Goal: Find specific page/section: Find specific page/section

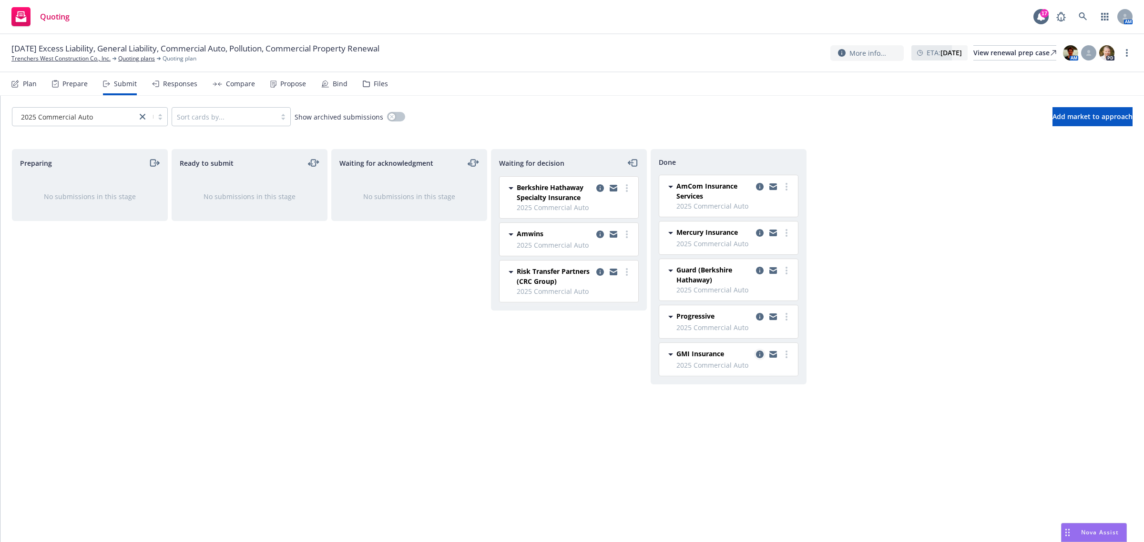
click at [759, 354] on icon "copy logging email" at bounding box center [760, 355] width 8 height 8
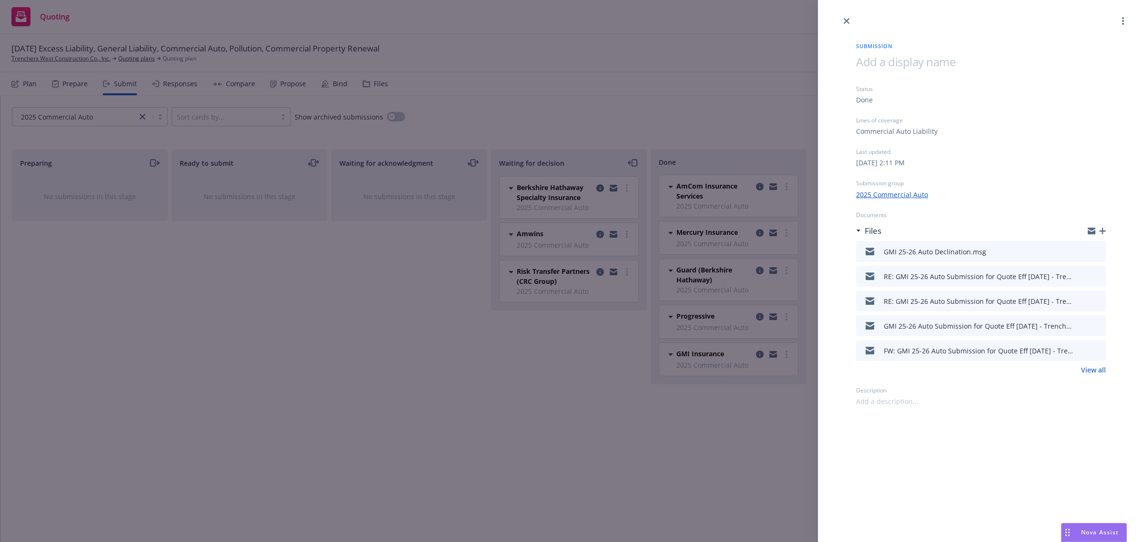
click at [1091, 303] on div at bounding box center [1090, 300] width 24 height 11
click at [1096, 301] on icon "preview file" at bounding box center [1096, 300] width 9 height 7
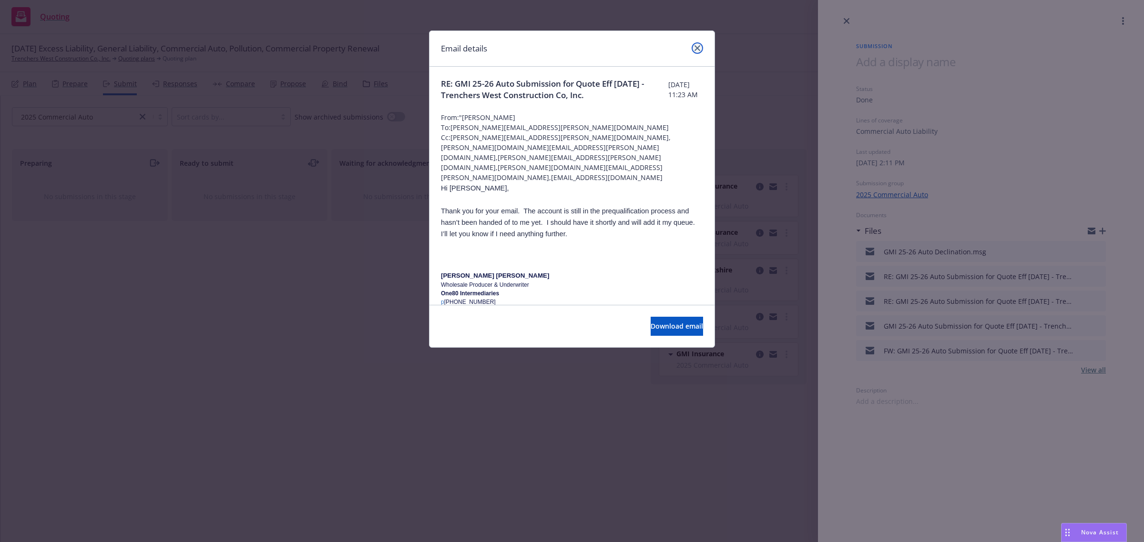
click at [695, 49] on icon "close" at bounding box center [697, 48] width 6 height 6
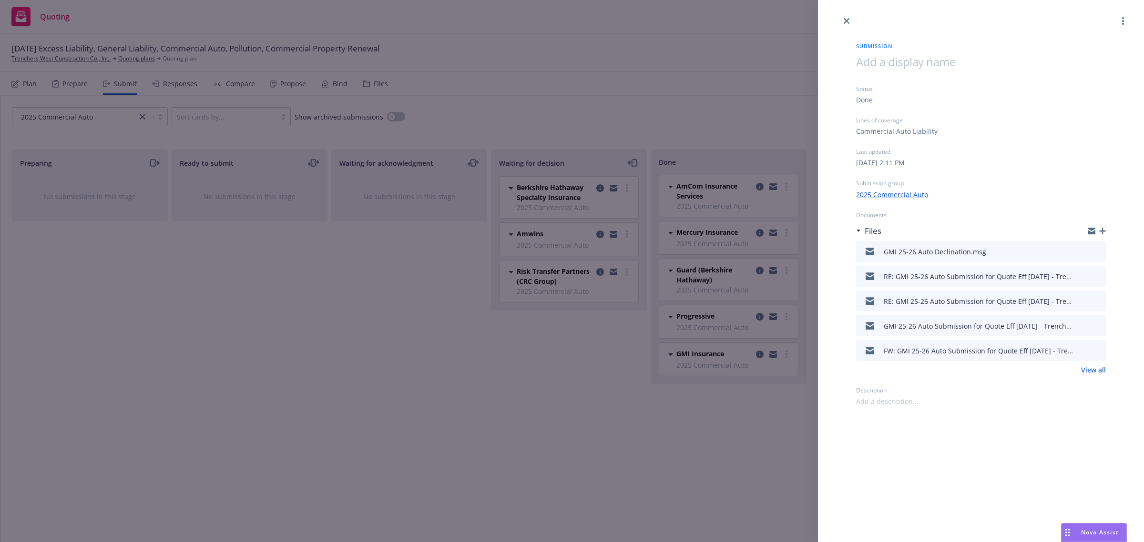
click at [856, 19] on div at bounding box center [981, 13] width 326 height 27
click at [846, 22] on icon "close" at bounding box center [847, 21] width 6 height 6
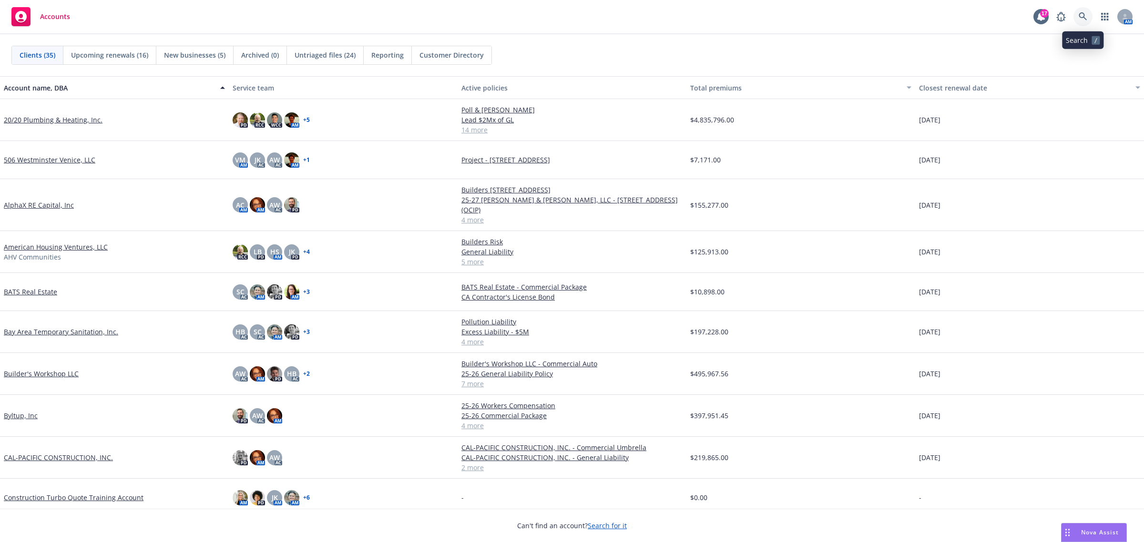
click at [1085, 17] on icon at bounding box center [1082, 16] width 9 height 9
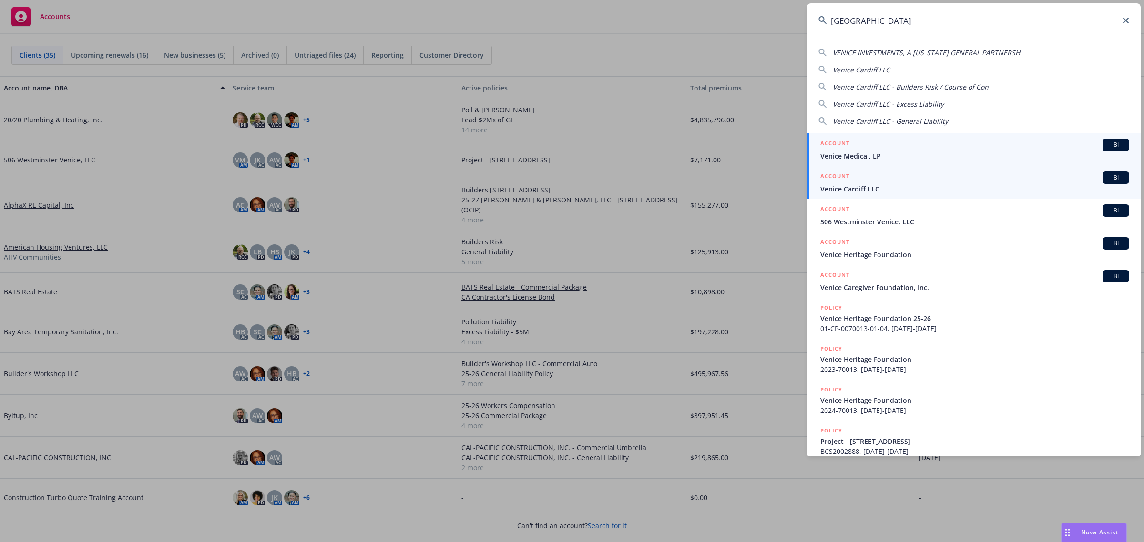
type input "venice"
click at [902, 185] on span "Venice Cardiff LLC" at bounding box center [974, 189] width 309 height 10
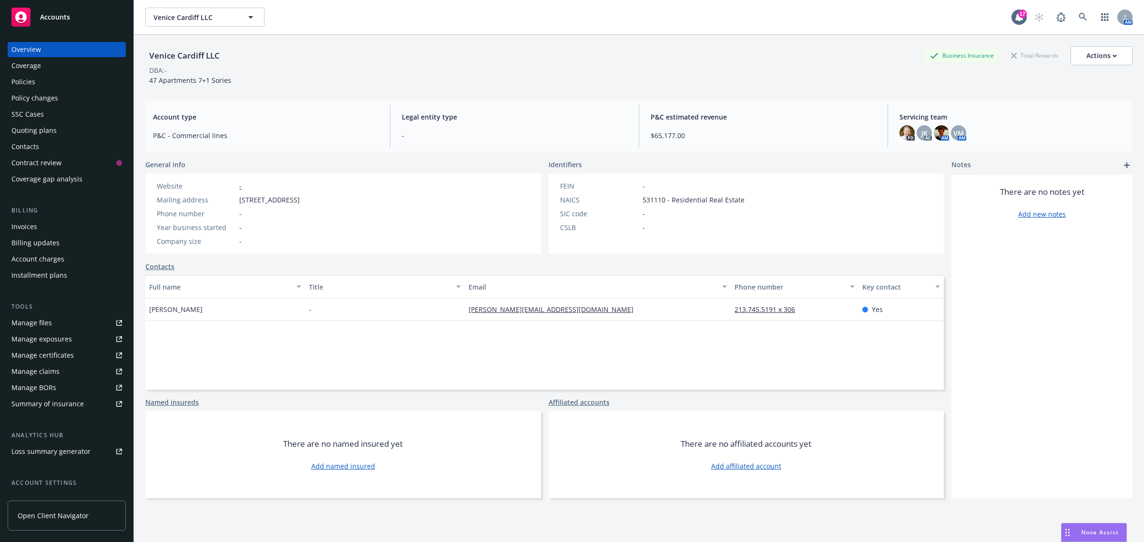
click at [81, 77] on div "Policies" at bounding box center [66, 81] width 111 height 15
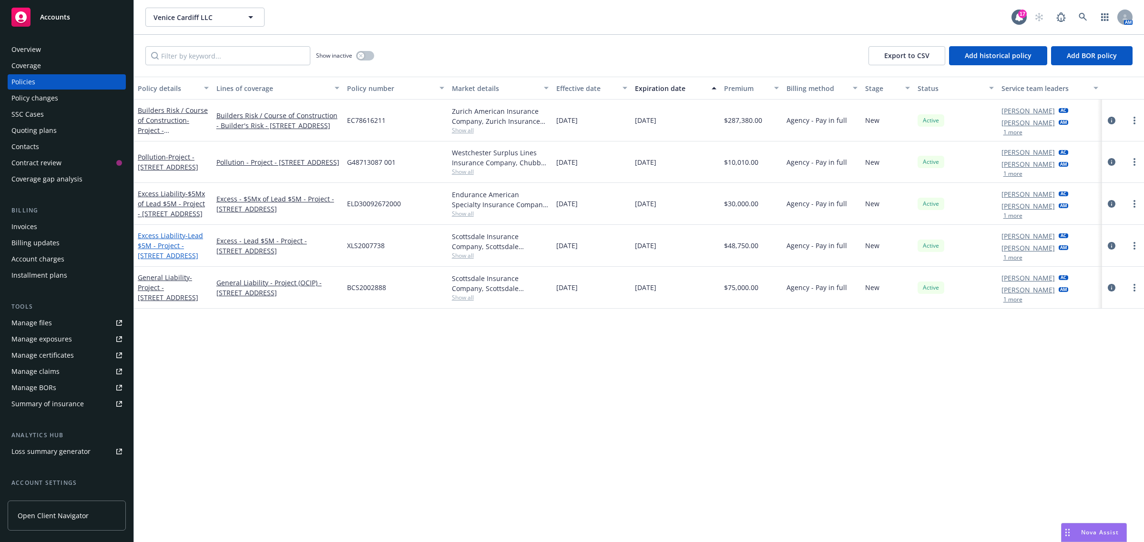
click at [170, 236] on link "Excess Liability - Lead $5M - Project - 9431 Venice Boulevard" at bounding box center [170, 245] width 65 height 29
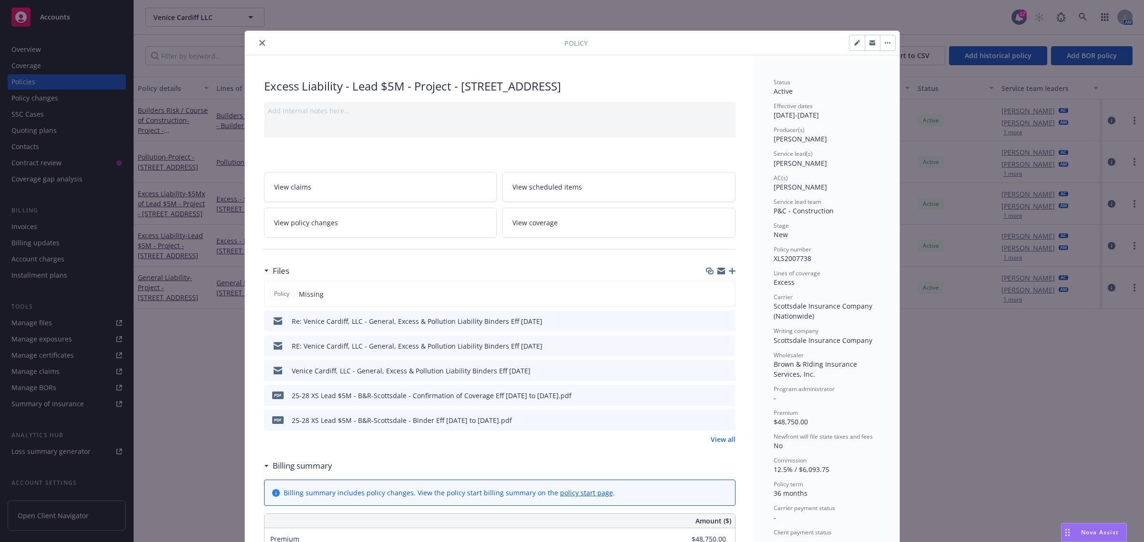
click at [259, 40] on icon "close" at bounding box center [262, 43] width 6 height 6
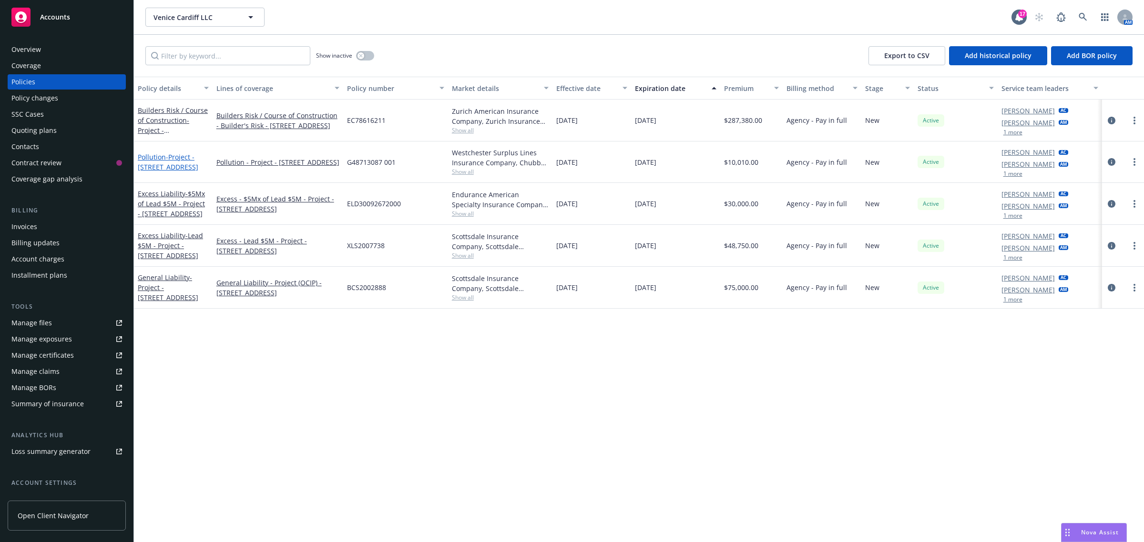
click at [174, 163] on span "- Project - 9431 Venice Boulevard" at bounding box center [168, 161] width 61 height 19
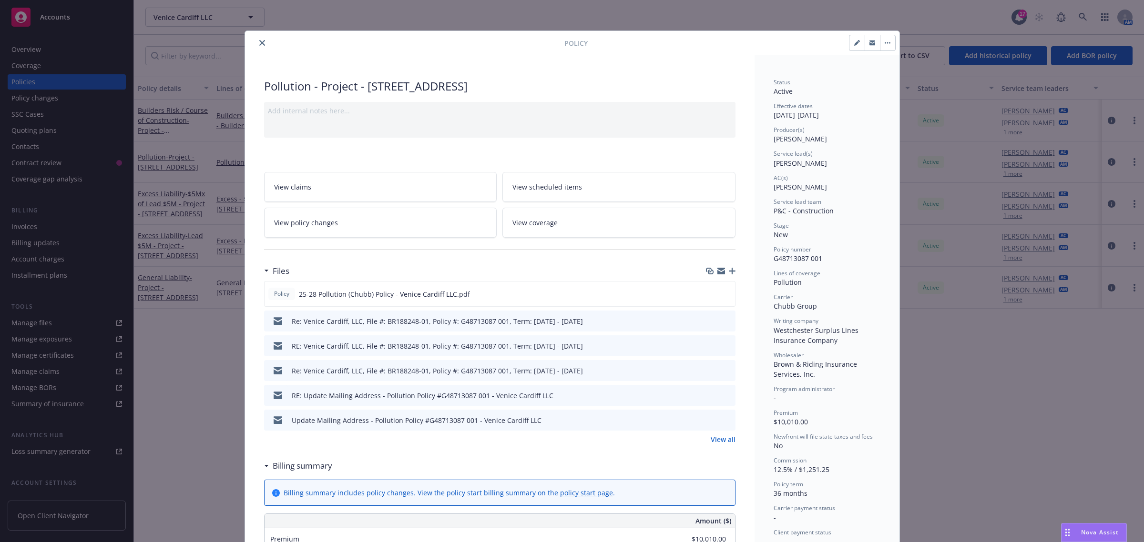
click at [261, 46] on button "close" at bounding box center [261, 42] width 11 height 11
